Goal: Task Accomplishment & Management: Manage account settings

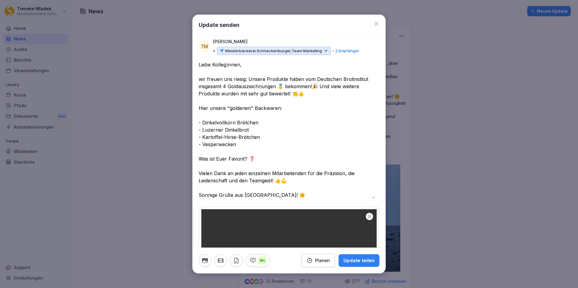
click at [154, 62] on div at bounding box center [289, 144] width 578 height 288
click at [247, 79] on textarea "**********" at bounding box center [287, 130] width 176 height 138
click at [326, 51] on icon at bounding box center [325, 50] width 5 height 5
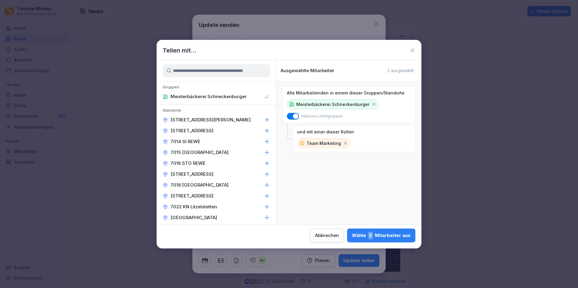
click at [344, 144] on icon at bounding box center [345, 143] width 3 height 3
click at [311, 236] on button "Abbrechen" at bounding box center [321, 236] width 34 height 14
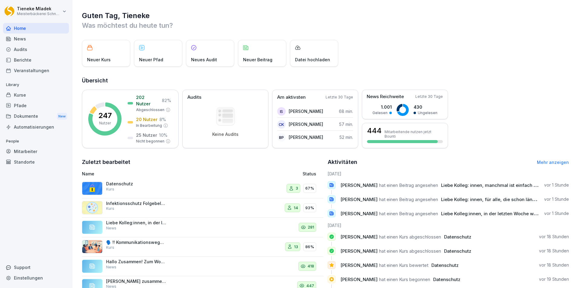
click at [35, 152] on div "Mitarbeiter" at bounding box center [36, 151] width 66 height 11
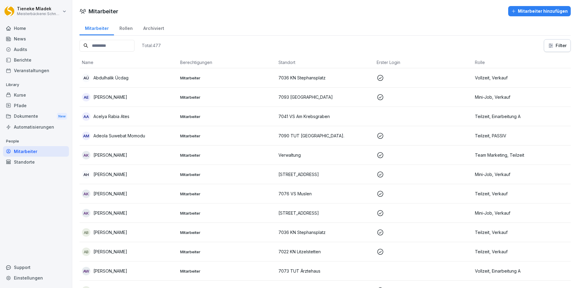
click at [115, 46] on input at bounding box center [107, 46] width 55 height 12
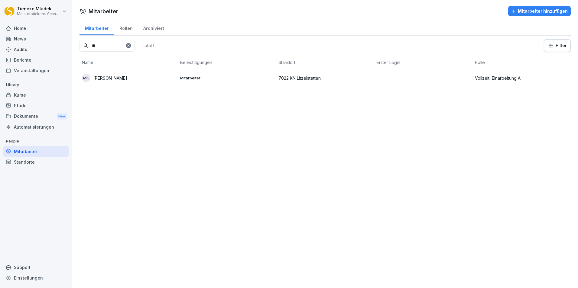
type input "*"
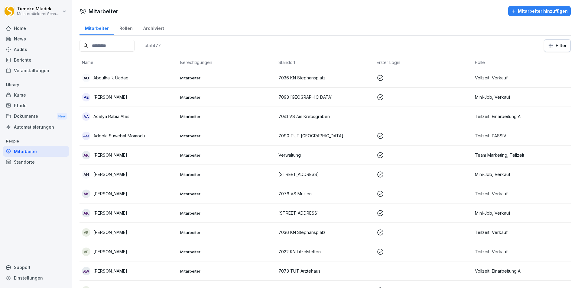
click at [394, 115] on td at bounding box center [423, 116] width 98 height 19
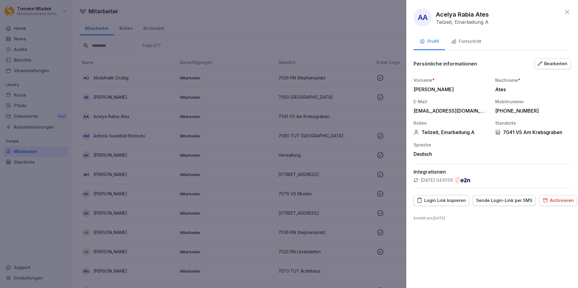
click at [503, 203] on div "Sende Login-Link per SMS" at bounding box center [504, 200] width 56 height 7
click at [296, 25] on div at bounding box center [289, 144] width 578 height 288
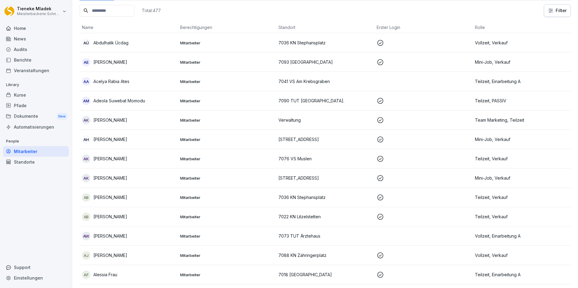
scroll to position [91, 0]
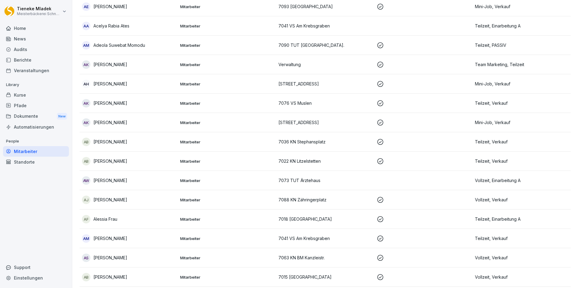
click at [386, 180] on td at bounding box center [423, 180] width 98 height 19
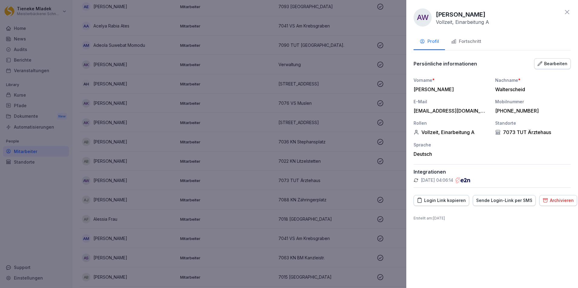
click at [498, 201] on div "Sende Login-Link per SMS" at bounding box center [504, 200] width 56 height 7
click at [386, 212] on div at bounding box center [289, 144] width 578 height 288
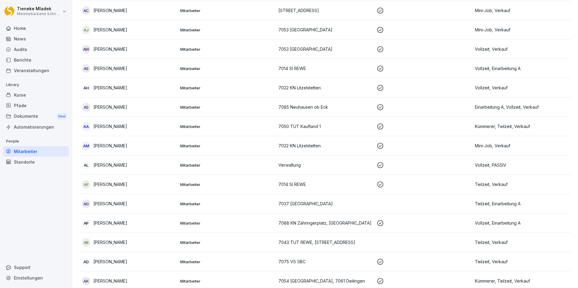
scroll to position [816, 0]
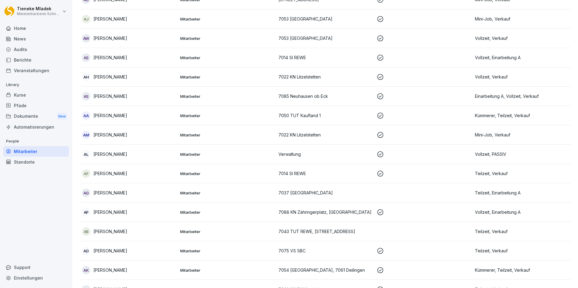
click at [376, 190] on td at bounding box center [423, 193] width 98 height 19
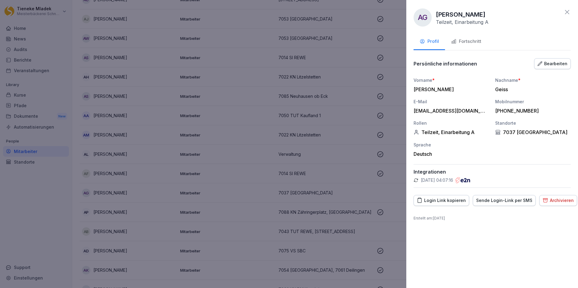
click at [511, 203] on div "Sende Login-Link per SMS" at bounding box center [504, 200] width 56 height 7
click at [390, 190] on div at bounding box center [289, 144] width 578 height 288
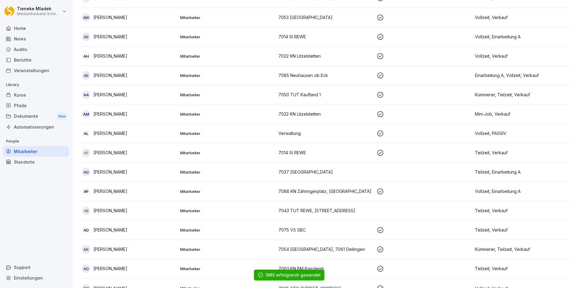
scroll to position [847, 0]
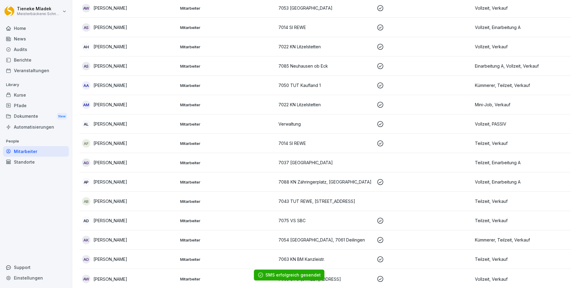
click at [390, 199] on td at bounding box center [423, 201] width 98 height 19
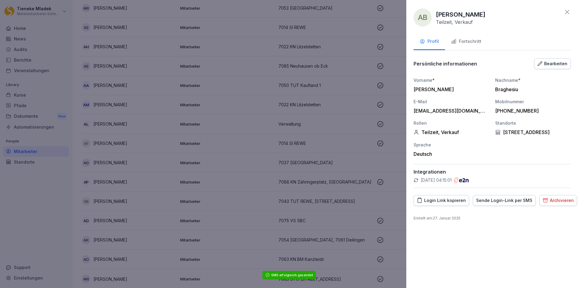
click at [507, 204] on div "Sende Login-Link per SMS" at bounding box center [504, 200] width 56 height 7
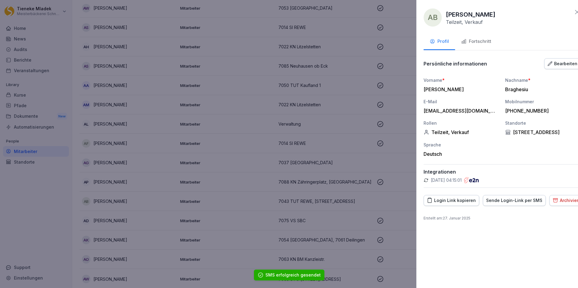
click at [390, 198] on div at bounding box center [289, 144] width 578 height 288
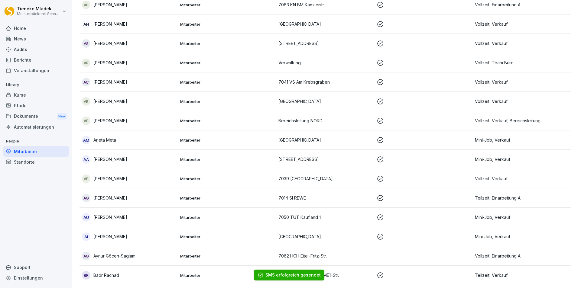
scroll to position [1179, 0]
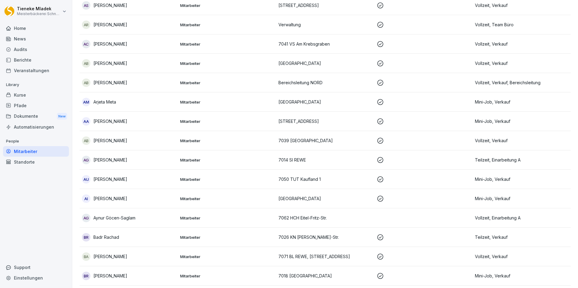
click at [379, 218] on td at bounding box center [423, 218] width 98 height 19
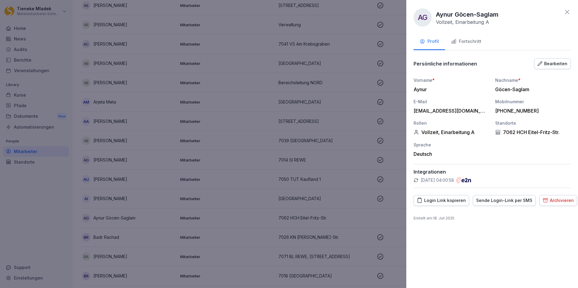
click at [494, 202] on div "Sende Login-Link per SMS" at bounding box center [504, 200] width 56 height 7
click at [380, 211] on div at bounding box center [289, 144] width 578 height 288
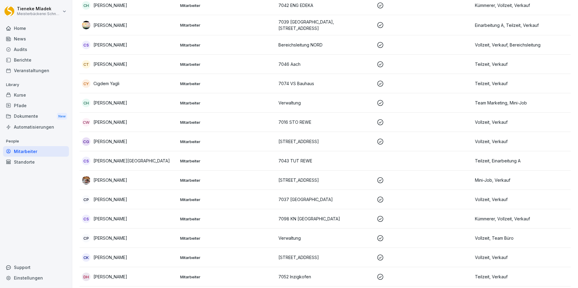
scroll to position [2177, 0]
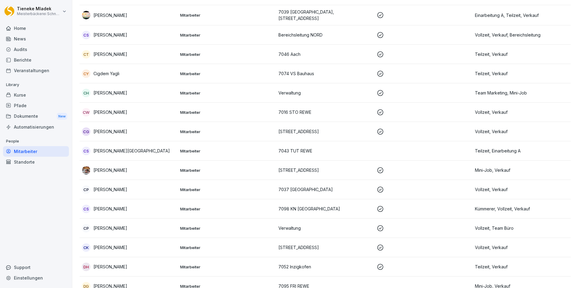
click at [384, 146] on td at bounding box center [423, 151] width 98 height 19
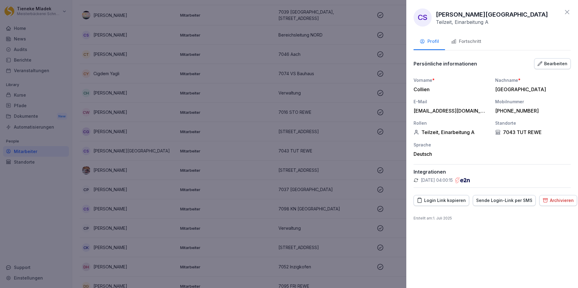
click at [491, 202] on div "Sende Login-Link per SMS" at bounding box center [504, 200] width 56 height 7
click at [392, 173] on div at bounding box center [289, 144] width 578 height 288
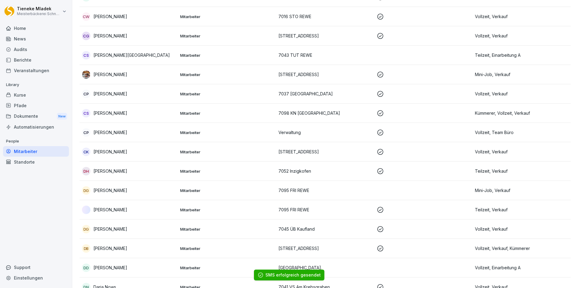
scroll to position [2328, 0]
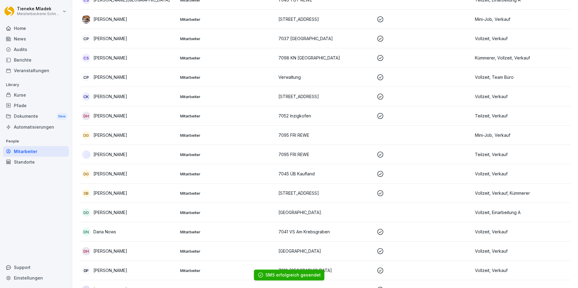
click at [378, 132] on td at bounding box center [423, 135] width 98 height 19
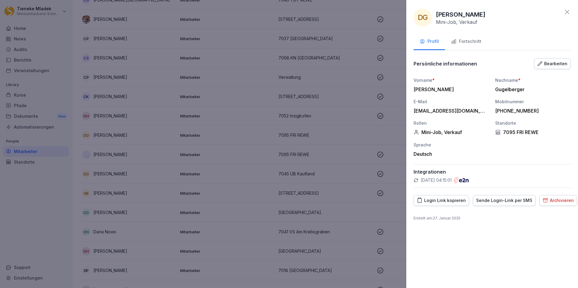
click at [482, 200] on div "Sende Login-Link per SMS" at bounding box center [504, 200] width 56 height 7
click at [385, 210] on div at bounding box center [289, 144] width 578 height 288
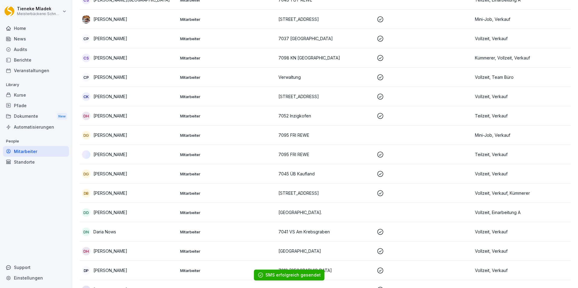
click at [385, 210] on td at bounding box center [423, 212] width 98 height 19
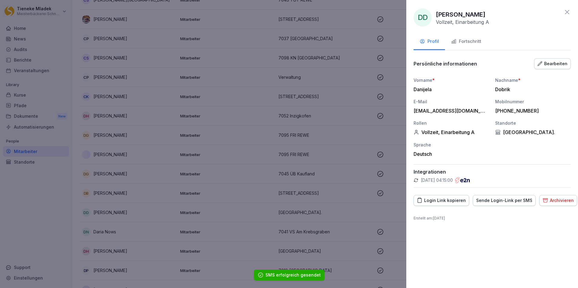
click at [506, 201] on div "Sende Login-Link per SMS" at bounding box center [504, 200] width 56 height 7
click at [375, 207] on div at bounding box center [289, 144] width 578 height 288
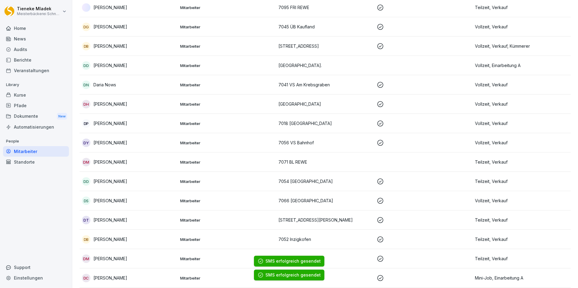
scroll to position [2479, 0]
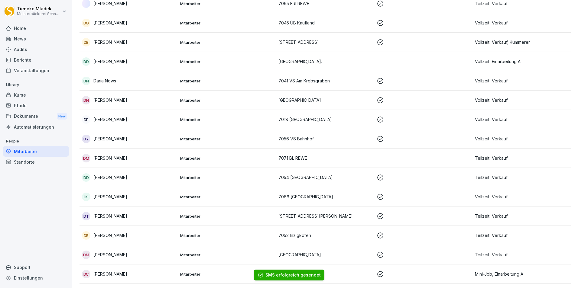
click at [379, 151] on td at bounding box center [423, 158] width 98 height 19
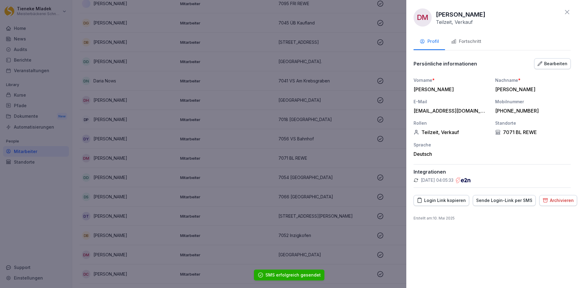
click at [491, 200] on div "Sende Login-Link per SMS" at bounding box center [504, 200] width 56 height 7
click at [389, 186] on div at bounding box center [289, 144] width 578 height 288
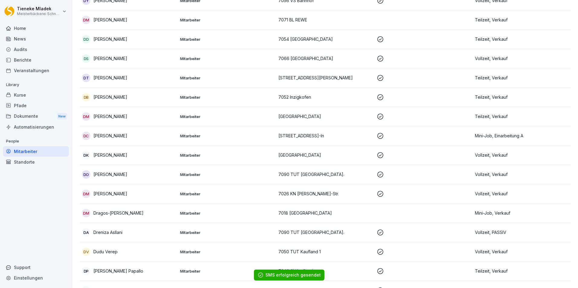
scroll to position [2630, 0]
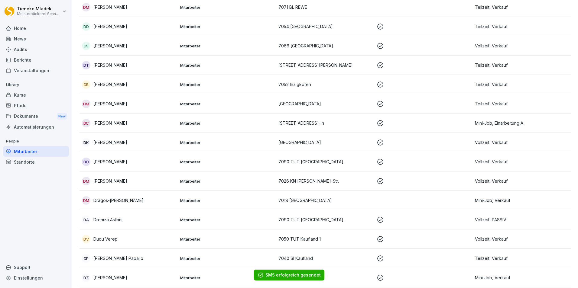
click at [379, 199] on td at bounding box center [423, 200] width 98 height 19
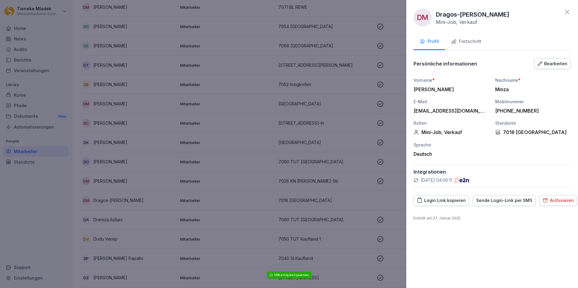
click at [500, 201] on div "Sende Login-Link per SMS" at bounding box center [504, 200] width 56 height 7
click at [371, 191] on div at bounding box center [289, 144] width 578 height 288
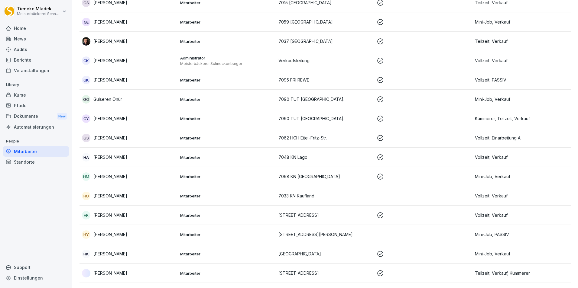
scroll to position [3810, 0]
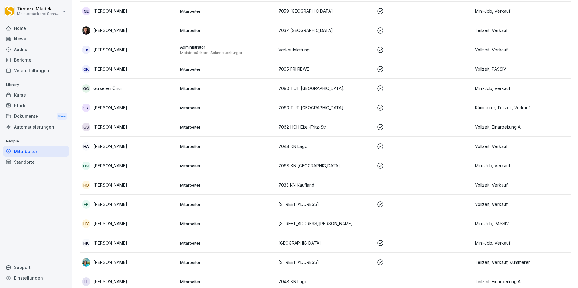
click at [404, 183] on td at bounding box center [423, 185] width 98 height 19
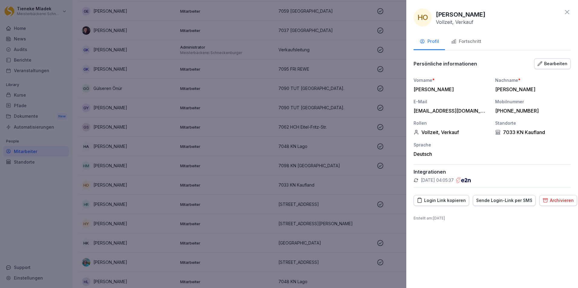
click at [491, 203] on div "Sende Login-Link per SMS" at bounding box center [504, 200] width 56 height 7
click at [381, 218] on div at bounding box center [289, 144] width 578 height 288
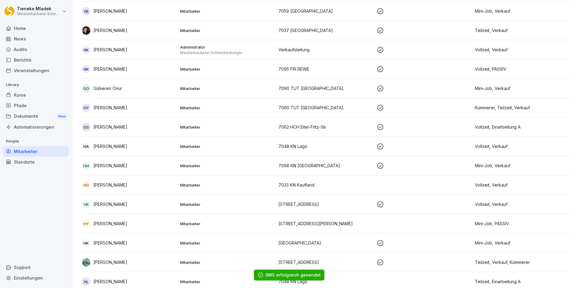
click at [380, 225] on td at bounding box center [423, 223] width 98 height 19
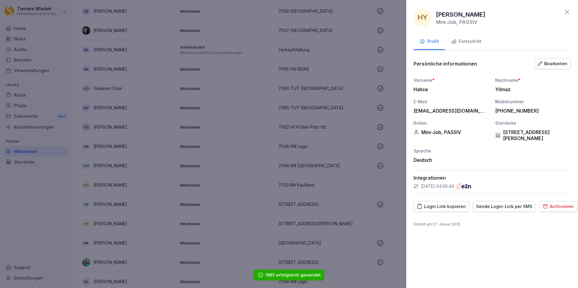
click at [500, 203] on div "Sende Login-Link per SMS" at bounding box center [504, 206] width 56 height 7
click at [388, 212] on div at bounding box center [289, 144] width 578 height 288
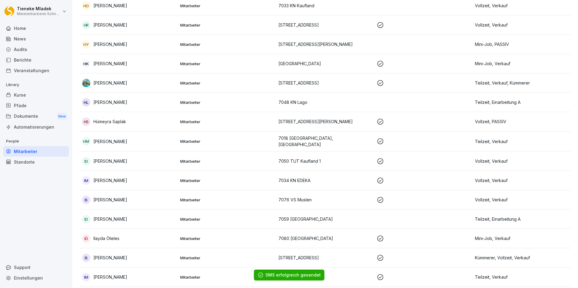
scroll to position [3991, 0]
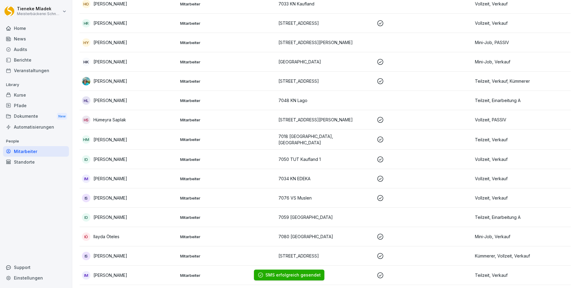
click at [374, 96] on td at bounding box center [423, 100] width 98 height 19
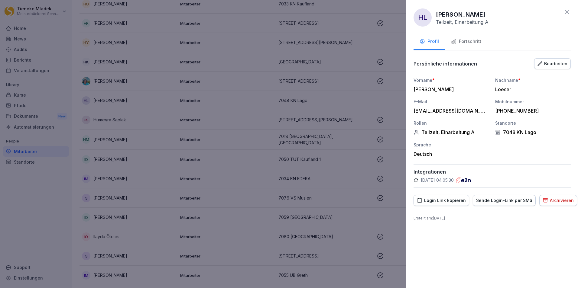
click at [512, 200] on div "Sende Login-Link per SMS" at bounding box center [504, 200] width 56 height 7
click at [396, 113] on div at bounding box center [289, 144] width 578 height 288
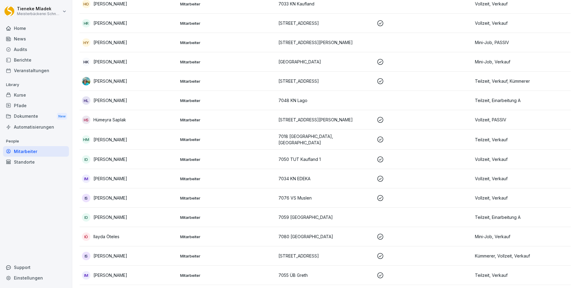
click at [375, 214] on td at bounding box center [423, 217] width 98 height 19
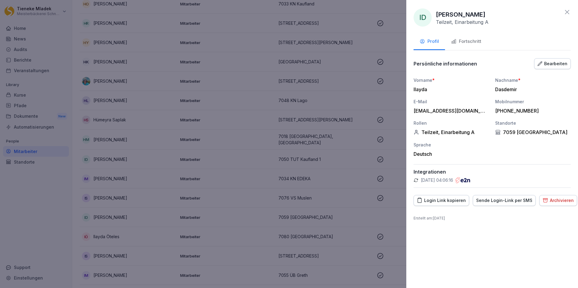
click at [509, 203] on div "Sende Login-Link per SMS" at bounding box center [504, 200] width 56 height 7
click at [394, 216] on div at bounding box center [289, 144] width 578 height 288
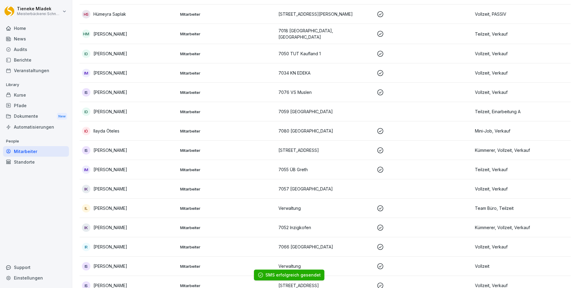
scroll to position [4112, 0]
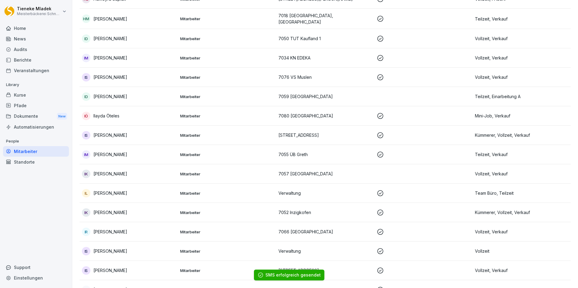
click at [382, 167] on td at bounding box center [423, 173] width 98 height 19
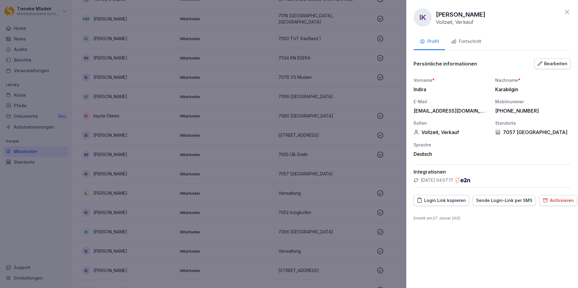
click at [490, 203] on div "Sende Login-Link per SMS" at bounding box center [504, 200] width 56 height 7
click at [283, 200] on div at bounding box center [289, 144] width 578 height 288
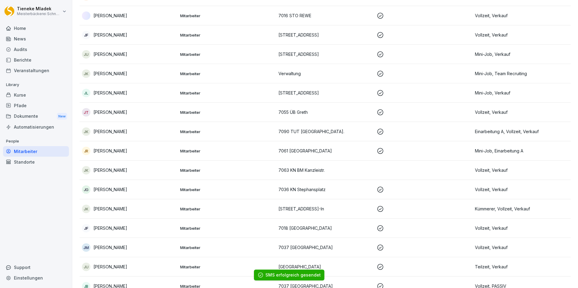
scroll to position [4445, 0]
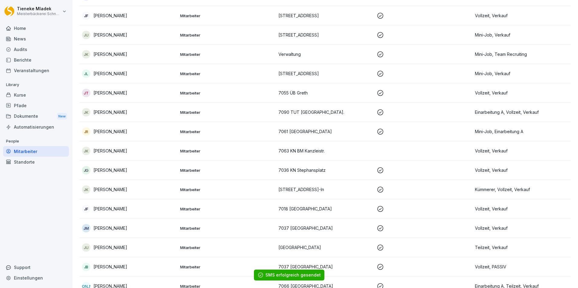
click at [389, 148] on td at bounding box center [423, 151] width 98 height 19
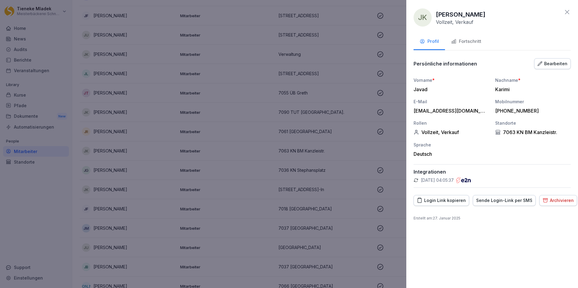
click at [389, 148] on div at bounding box center [289, 144] width 578 height 288
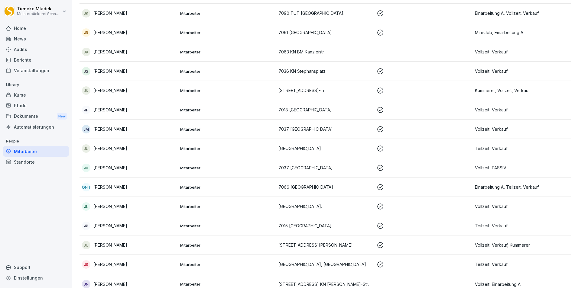
scroll to position [4596, 0]
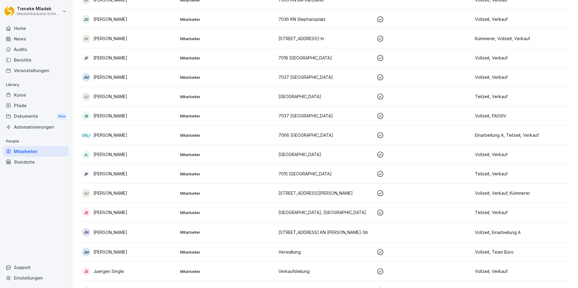
click at [375, 226] on td at bounding box center [423, 233] width 98 height 20
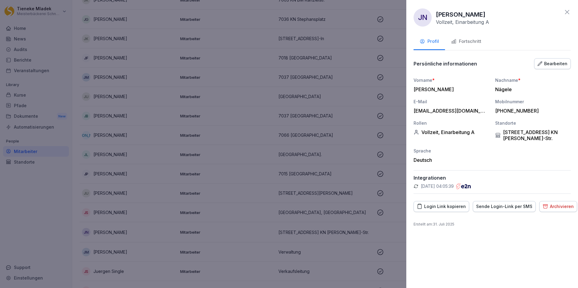
click at [492, 203] on div "Sende Login-Link per SMS" at bounding box center [504, 206] width 56 height 7
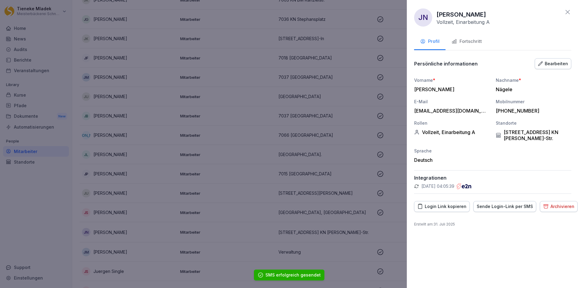
click at [344, 209] on div at bounding box center [289, 144] width 578 height 288
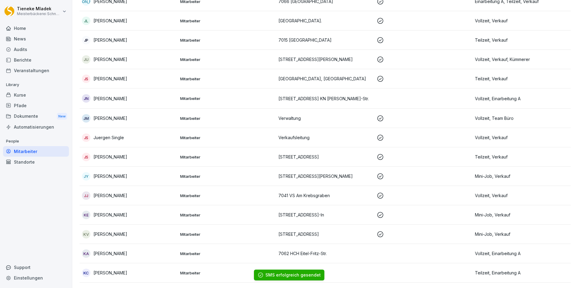
scroll to position [4747, 0]
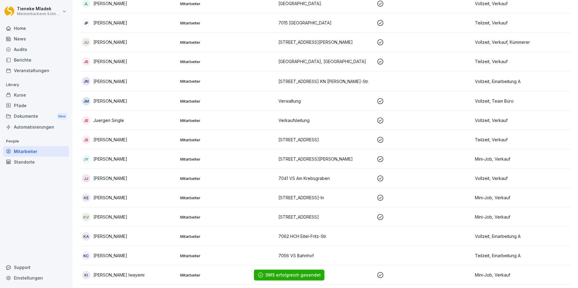
click at [374, 232] on td at bounding box center [423, 236] width 98 height 19
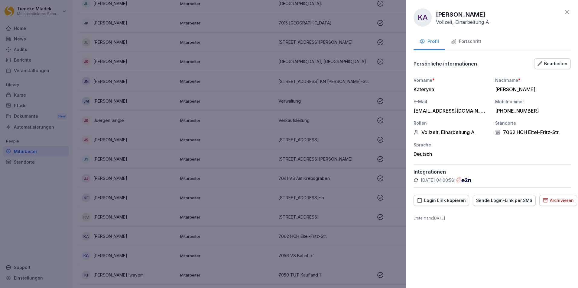
click at [513, 203] on div "Sende Login-Link per SMS" at bounding box center [504, 200] width 56 height 7
click at [360, 246] on div at bounding box center [289, 144] width 578 height 288
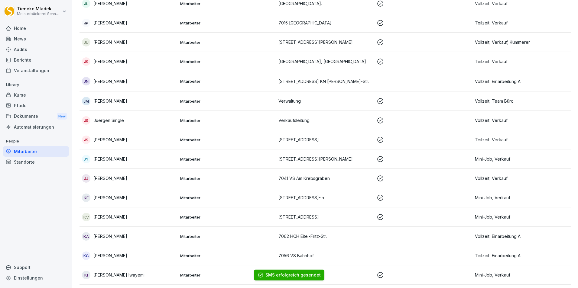
click at [383, 247] on td at bounding box center [423, 255] width 98 height 19
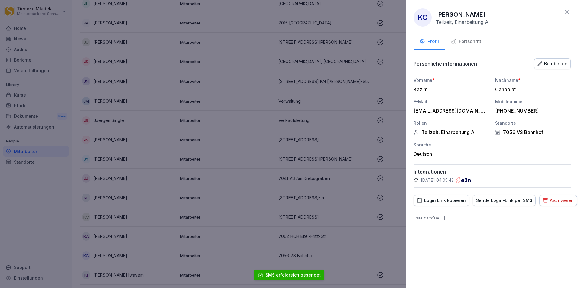
click at [510, 201] on div "Sende Login-Link per SMS" at bounding box center [504, 200] width 56 height 7
click at [381, 185] on div at bounding box center [289, 144] width 578 height 288
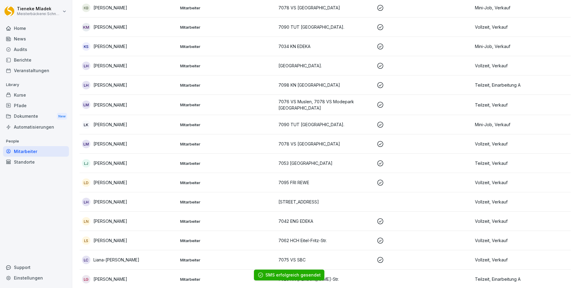
scroll to position [5140, 0]
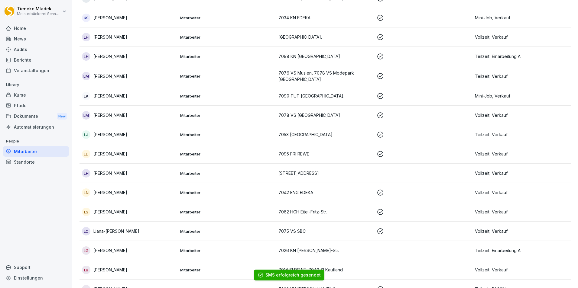
click at [384, 167] on td at bounding box center [423, 173] width 98 height 19
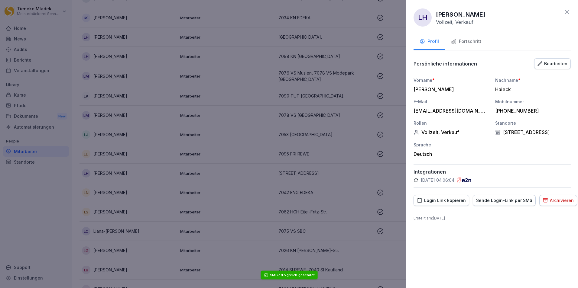
click at [493, 203] on div "Sende Login-Link per SMS" at bounding box center [504, 200] width 56 height 7
click at [387, 173] on div at bounding box center [289, 144] width 578 height 288
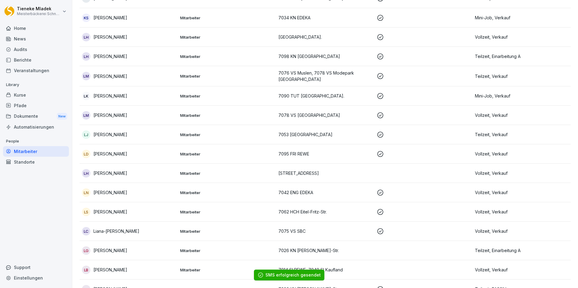
click at [378, 245] on td at bounding box center [423, 250] width 98 height 19
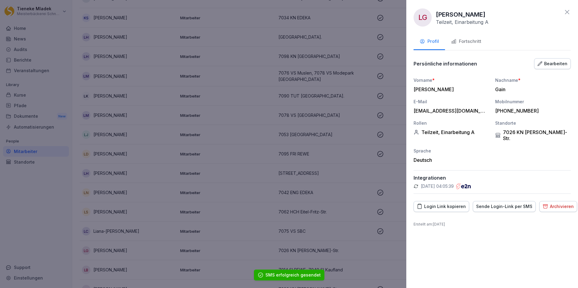
click at [503, 203] on div "Sende Login-Link per SMS" at bounding box center [504, 206] width 56 height 7
click at [383, 266] on div at bounding box center [289, 144] width 578 height 288
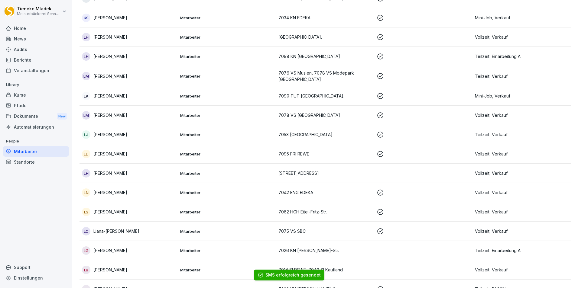
click at [383, 266] on td at bounding box center [423, 270] width 98 height 19
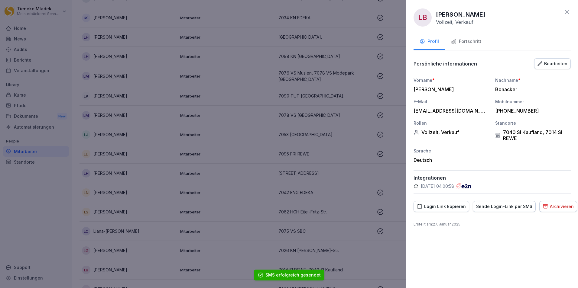
click at [506, 206] on div "Sende Login-Link per SMS" at bounding box center [504, 206] width 56 height 7
click at [397, 194] on div at bounding box center [289, 144] width 578 height 288
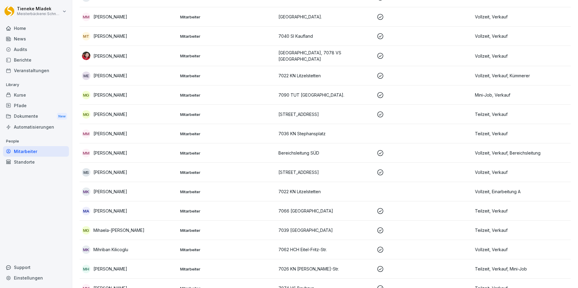
scroll to position [6017, 0]
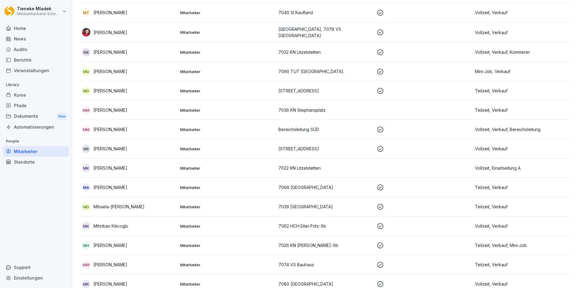
click at [380, 104] on td at bounding box center [423, 110] width 98 height 19
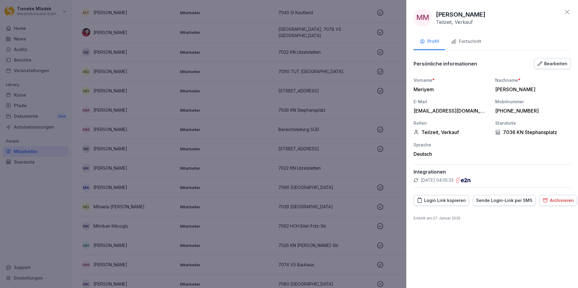
click at [504, 200] on div "Sende Login-Link per SMS" at bounding box center [504, 200] width 56 height 7
click at [380, 163] on div at bounding box center [289, 144] width 578 height 288
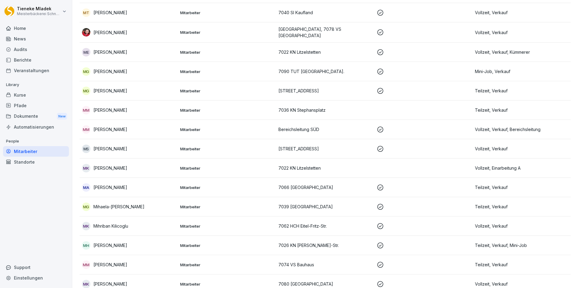
click at [380, 163] on td at bounding box center [423, 168] width 98 height 19
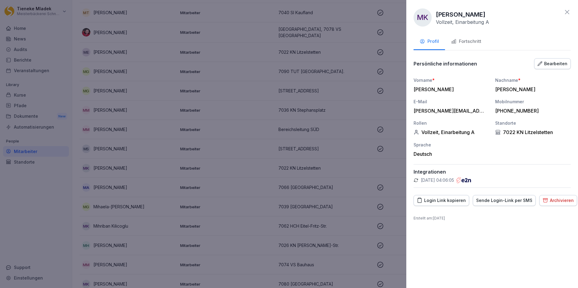
click at [504, 202] on div "Sende Login-Link per SMS" at bounding box center [504, 200] width 56 height 7
click at [401, 177] on div at bounding box center [289, 144] width 578 height 288
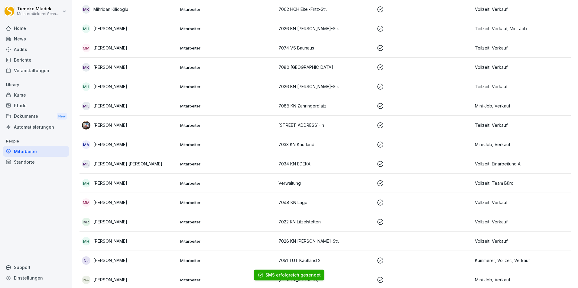
scroll to position [6259, 0]
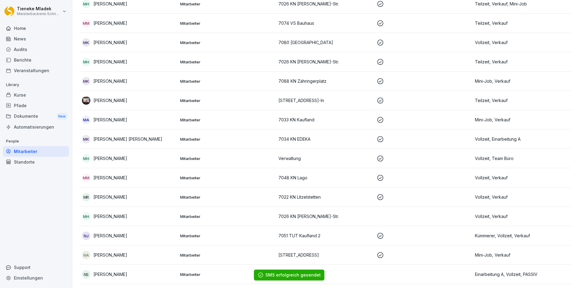
click at [384, 210] on td at bounding box center [423, 216] width 98 height 19
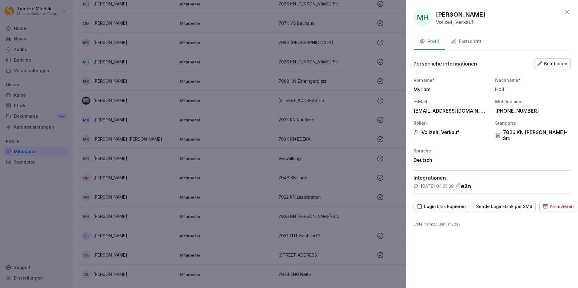
click at [500, 203] on div "Sende Login-Link per SMS" at bounding box center [504, 206] width 56 height 7
click at [357, 157] on div at bounding box center [289, 144] width 578 height 288
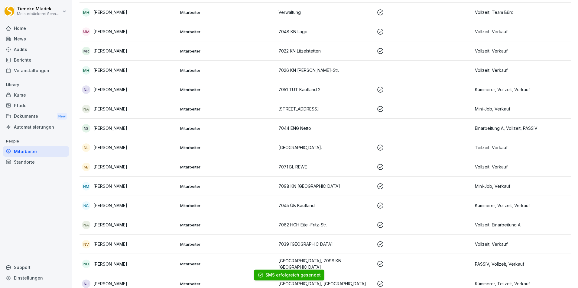
scroll to position [6410, 0]
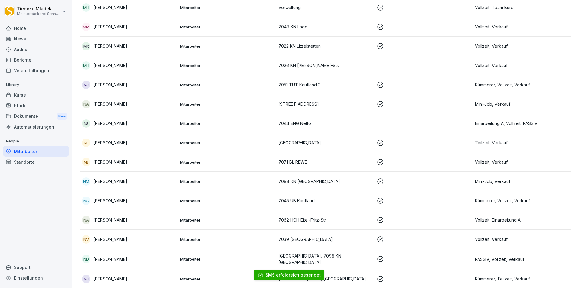
click at [379, 115] on td at bounding box center [423, 123] width 98 height 19
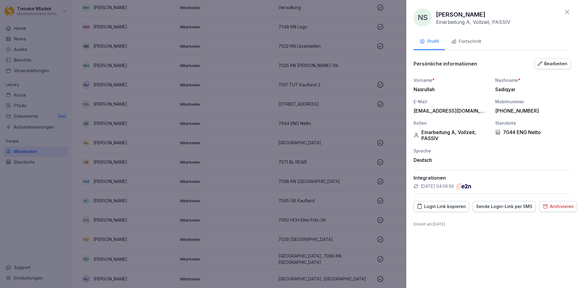
click at [497, 207] on div "Sende Login-Link per SMS" at bounding box center [504, 206] width 56 height 7
click at [356, 194] on div at bounding box center [289, 144] width 578 height 288
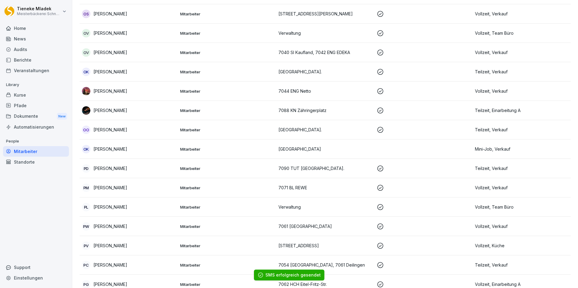
scroll to position [6773, 0]
click at [360, 145] on td "[GEOGRAPHIC_DATA]" at bounding box center [325, 148] width 98 height 19
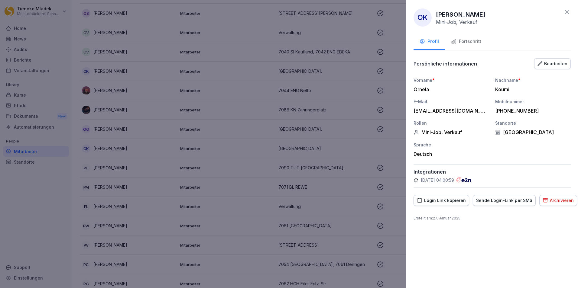
click at [500, 199] on div "Sende Login-Link per SMS" at bounding box center [504, 200] width 56 height 7
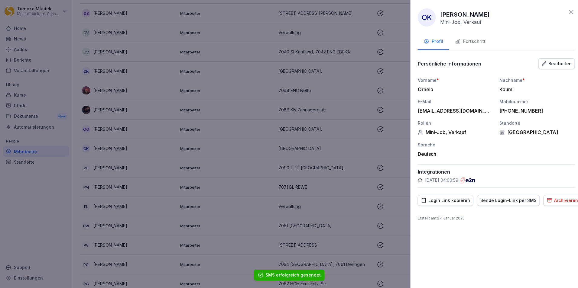
click at [375, 167] on div at bounding box center [289, 144] width 578 height 288
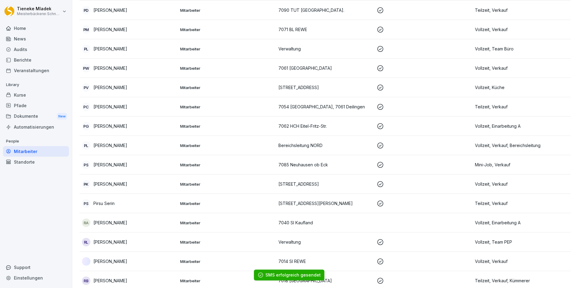
scroll to position [6984, 0]
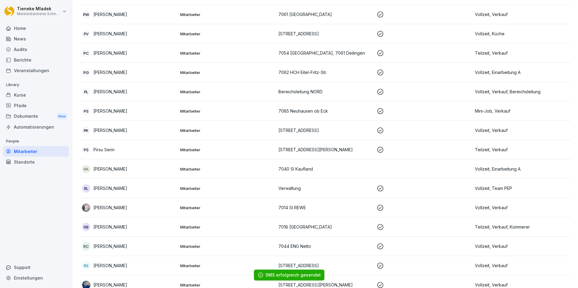
click at [380, 163] on td at bounding box center [423, 169] width 98 height 19
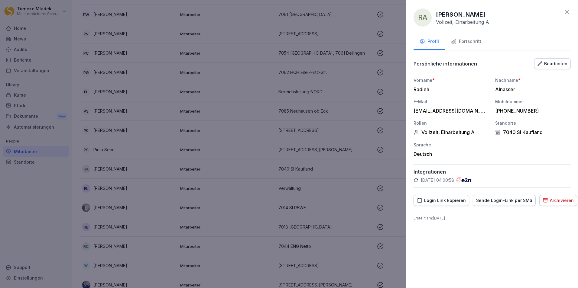
click at [502, 202] on div "Sende Login-Link per SMS" at bounding box center [504, 200] width 56 height 7
click at [356, 183] on div at bounding box center [289, 144] width 578 height 288
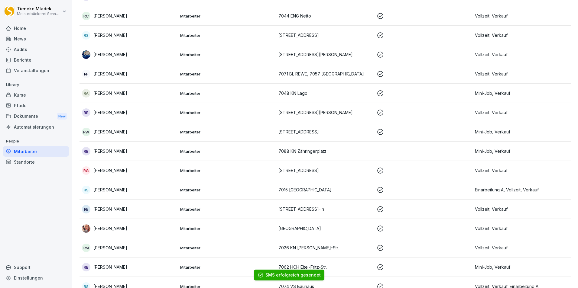
scroll to position [7287, 0]
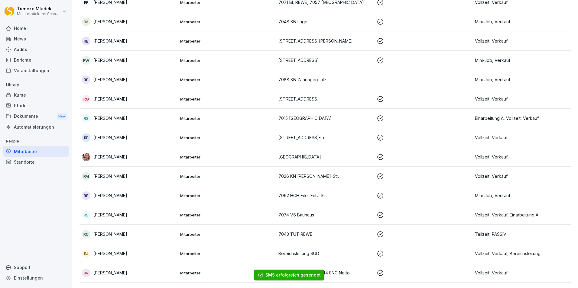
click at [376, 74] on td at bounding box center [423, 79] width 98 height 19
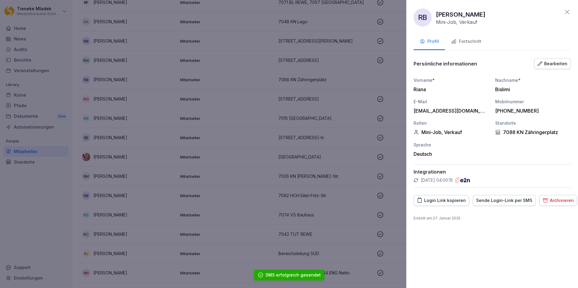
click at [515, 199] on div "Sende Login-Link per SMS" at bounding box center [504, 200] width 56 height 7
click at [304, 178] on div at bounding box center [289, 144] width 578 height 288
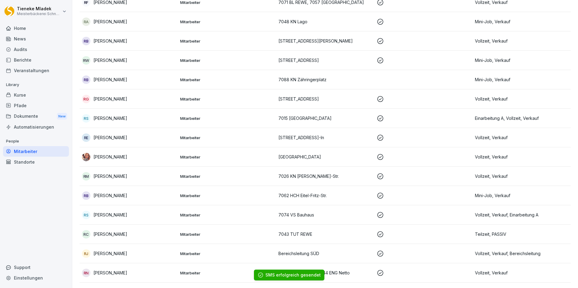
scroll to position [7468, 0]
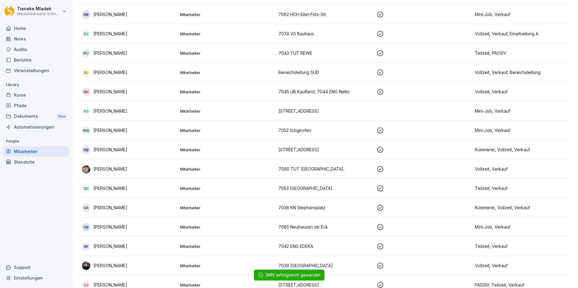
click at [388, 104] on td at bounding box center [423, 111] width 98 height 19
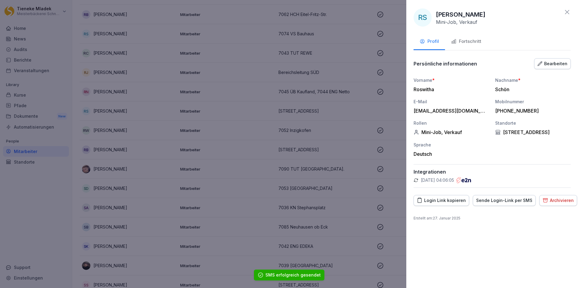
click at [500, 200] on div "Sende Login-Link per SMS" at bounding box center [504, 200] width 56 height 7
click at [410, 194] on div "RS [PERSON_NAME] Mini-Job, Verkauf Profil Fortschritt Persönliche informationen…" at bounding box center [492, 144] width 172 height 288
click at [391, 194] on div at bounding box center [289, 144] width 578 height 288
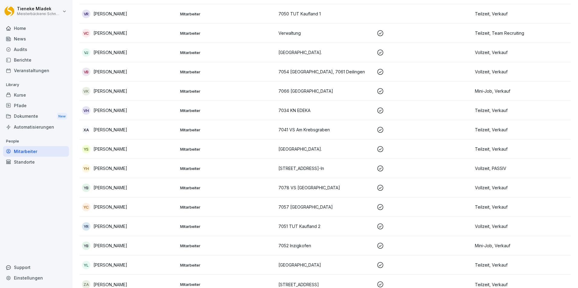
scroll to position [9025, 0]
